Goal: Browse casually

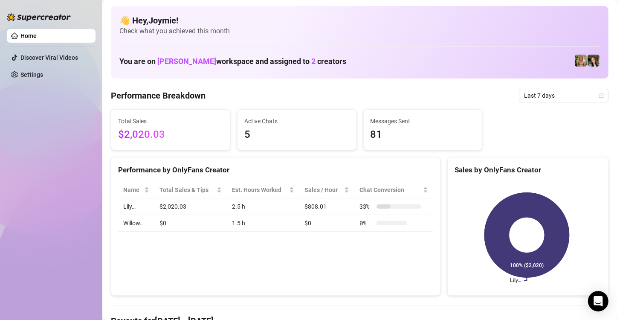
drag, startPoint x: 407, startPoint y: 44, endPoint x: 391, endPoint y: 44, distance: 15.8
click at [404, 44] on div "👋 Hey, [PERSON_NAME] ! Check what you achieved this month You are on [PERSON_NA…" at bounding box center [360, 42] width 498 height 73
